Goal: Task Accomplishment & Management: Manage account settings

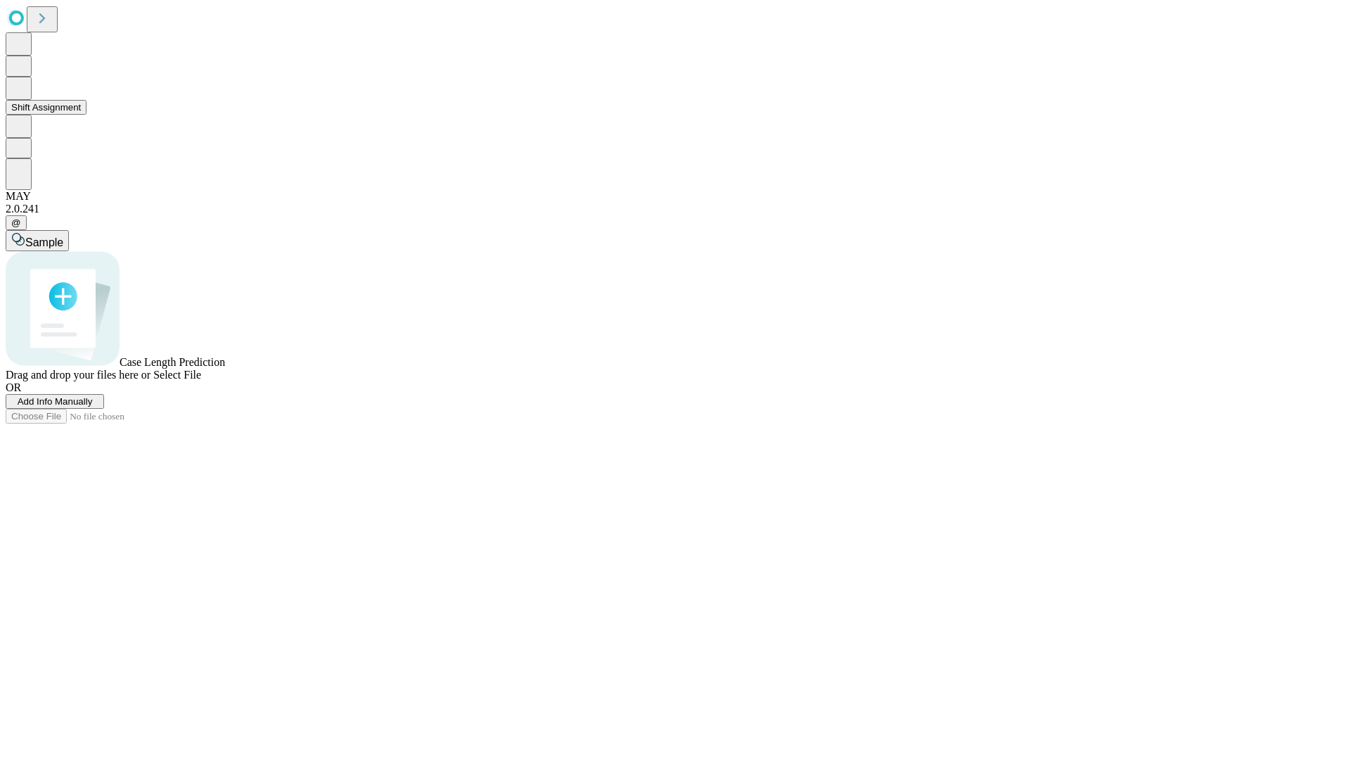
click at [86, 115] on button "Shift Assignment" at bounding box center [46, 107] width 81 height 15
